Goal: Task Accomplishment & Management: Manage account settings

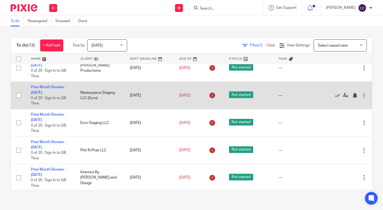
scroll to position [60, 0]
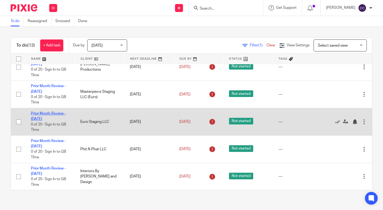
click at [46, 115] on link "Prior Month Review - [DATE]" at bounding box center [48, 116] width 35 height 9
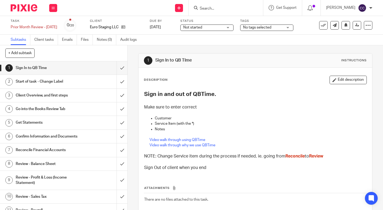
click at [202, 28] on span "Not started" at bounding box center [192, 28] width 19 height 4
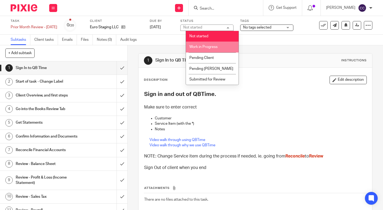
click at [203, 46] on span "Work in Progress" at bounding box center [204, 47] width 28 height 4
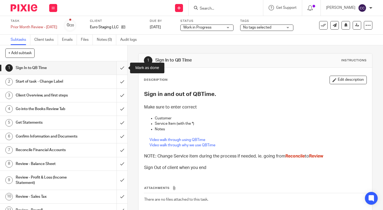
click at [121, 68] on input "submit" at bounding box center [64, 67] width 128 height 13
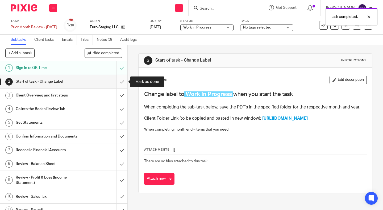
click at [121, 85] on input "submit" at bounding box center [64, 81] width 128 height 13
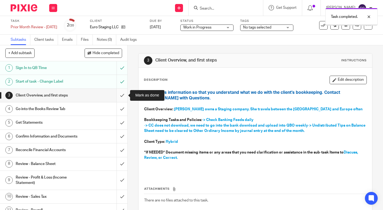
click at [121, 95] on input "submit" at bounding box center [64, 95] width 128 height 13
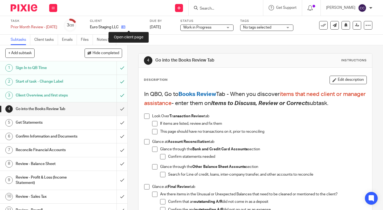
click at [125, 28] on icon at bounding box center [123, 27] width 4 height 4
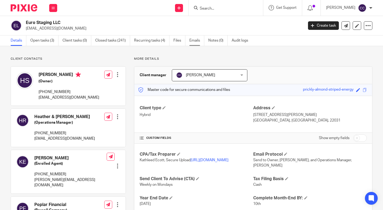
click at [199, 43] on link "Emails" at bounding box center [197, 40] width 15 height 10
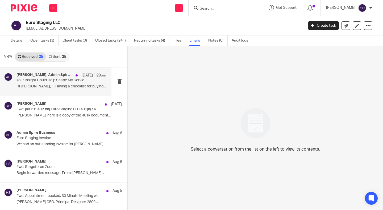
click at [49, 74] on h4 "Hana Latyn, Admin Spire Business" at bounding box center [45, 75] width 56 height 5
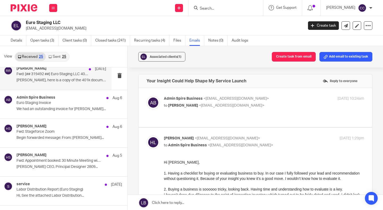
scroll to position [35, 0]
